Goal: Find specific page/section: Find specific page/section

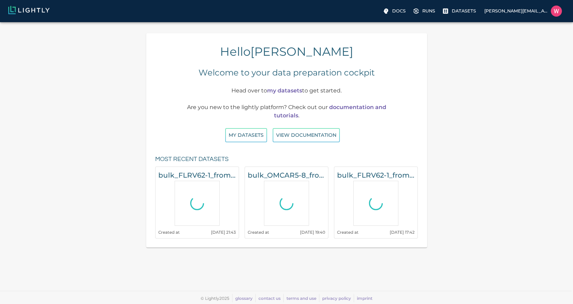
click at [71, 71] on div "Hello [PERSON_NAME] Welcome to your data preparation cockpit Head over to my da…" at bounding box center [287, 140] width 562 height 215
click at [466, 8] on p "Datasets" at bounding box center [464, 11] width 24 height 7
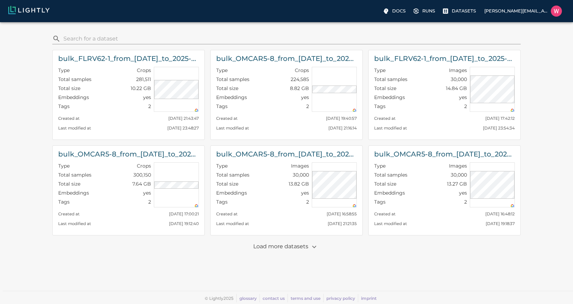
click at [488, 38] on input "search" at bounding box center [290, 38] width 455 height 11
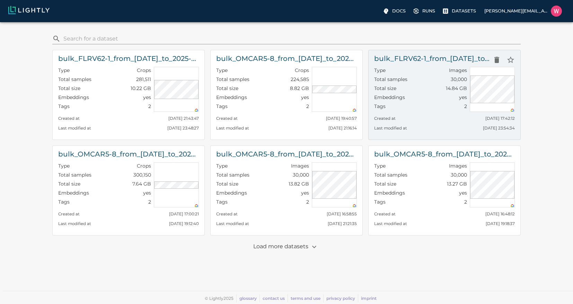
click at [401, 72] on div "Type Images" at bounding box center [420, 71] width 93 height 9
